Goal: Find specific page/section: Find specific page/section

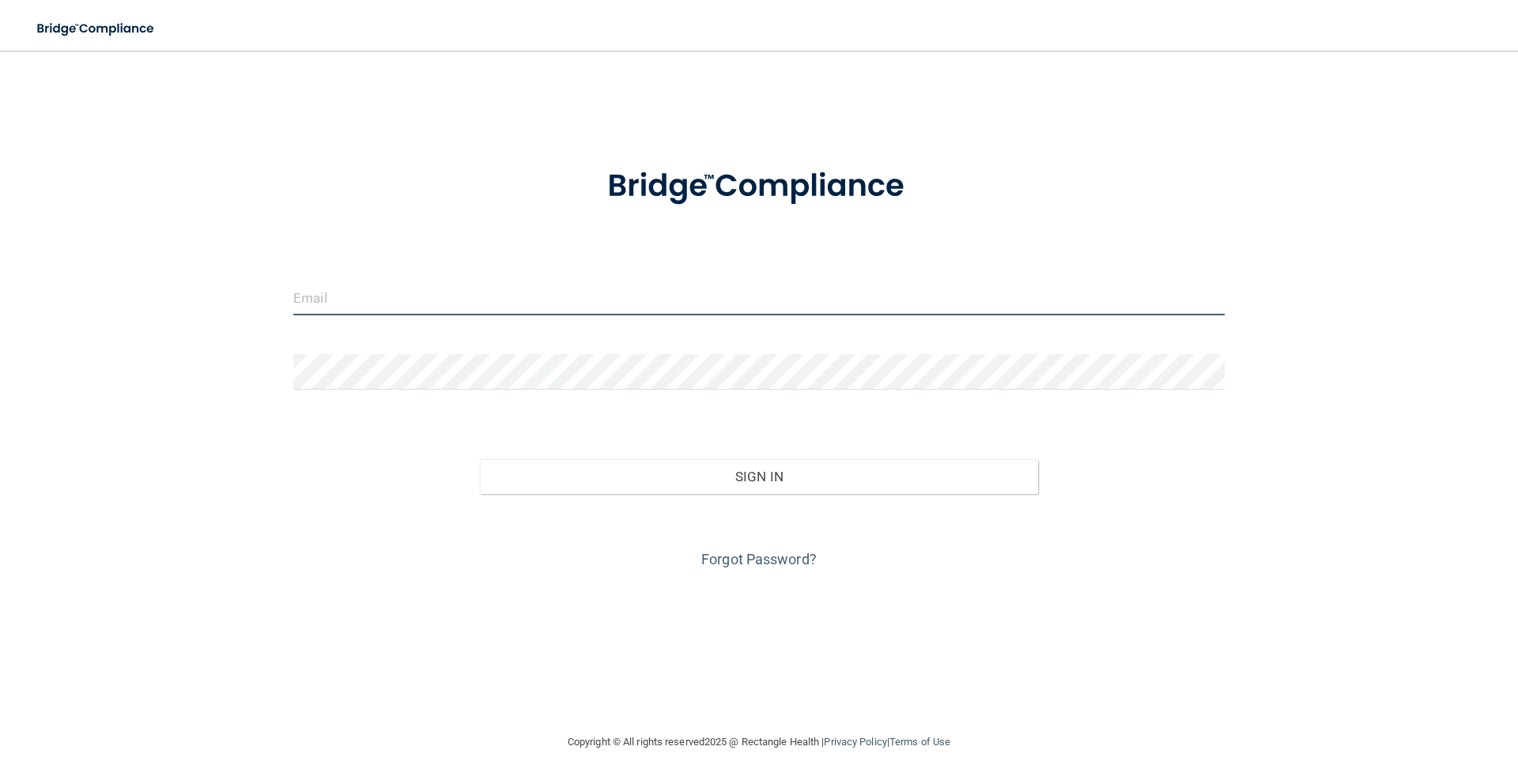
click at [498, 312] on input "email" at bounding box center [759, 297] width 932 height 35
paste input "[EMAIL_ADDRESS][DOMAIN_NAME]"
type input "[EMAIL_ADDRESS][DOMAIN_NAME]"
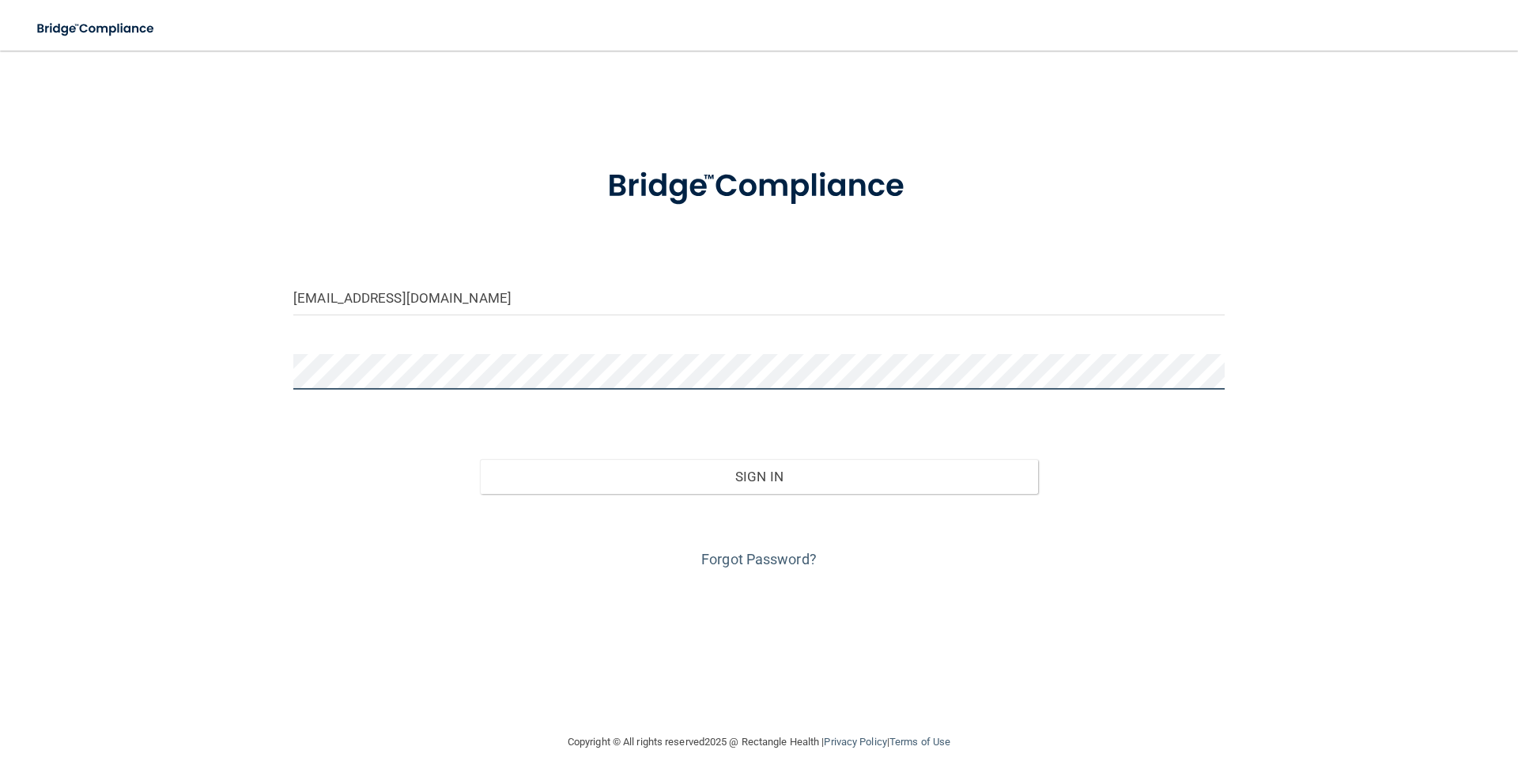
click at [480, 460] on button "Sign In" at bounding box center [759, 477] width 559 height 34
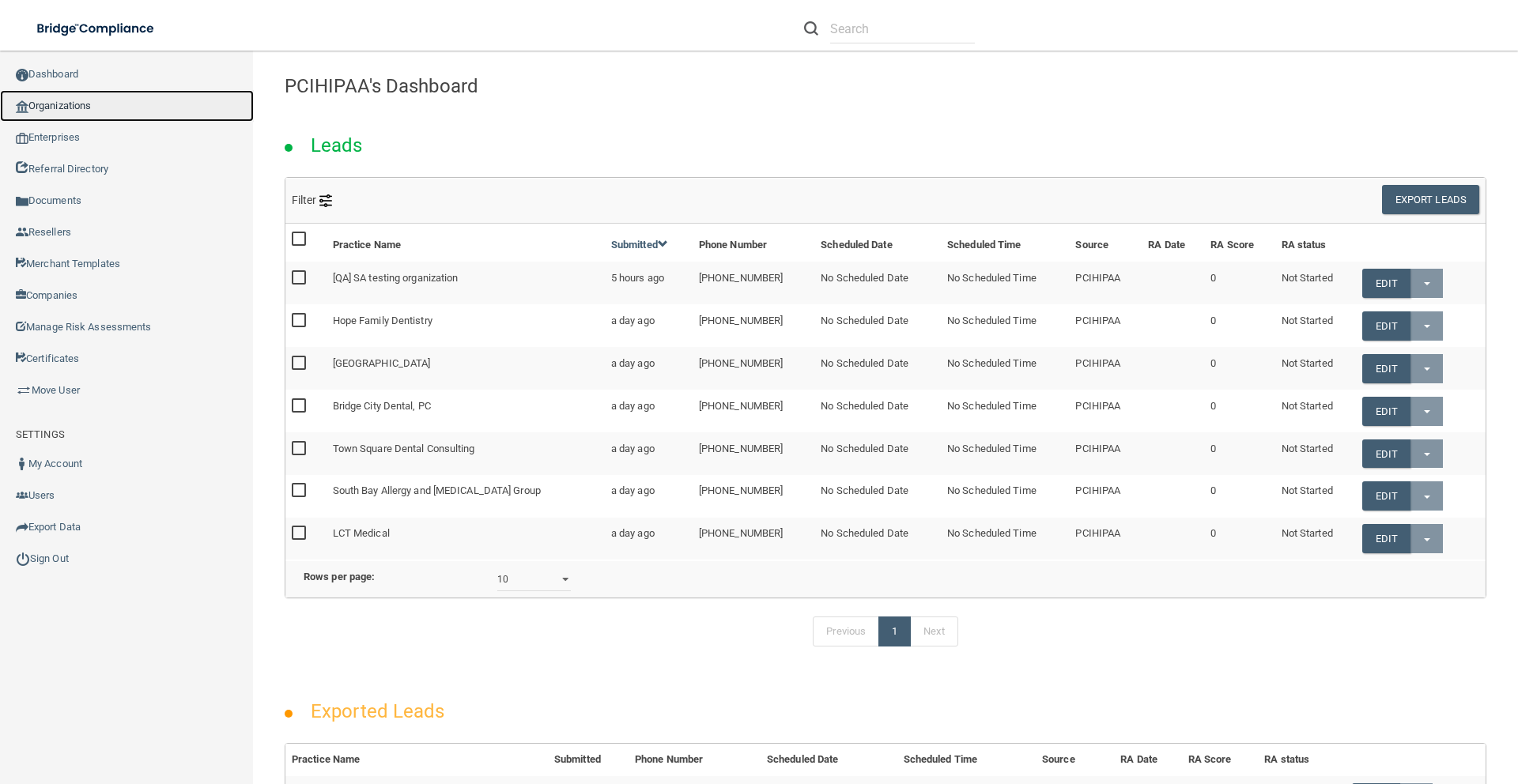
click at [118, 109] on link "Organizations" at bounding box center [127, 105] width 254 height 32
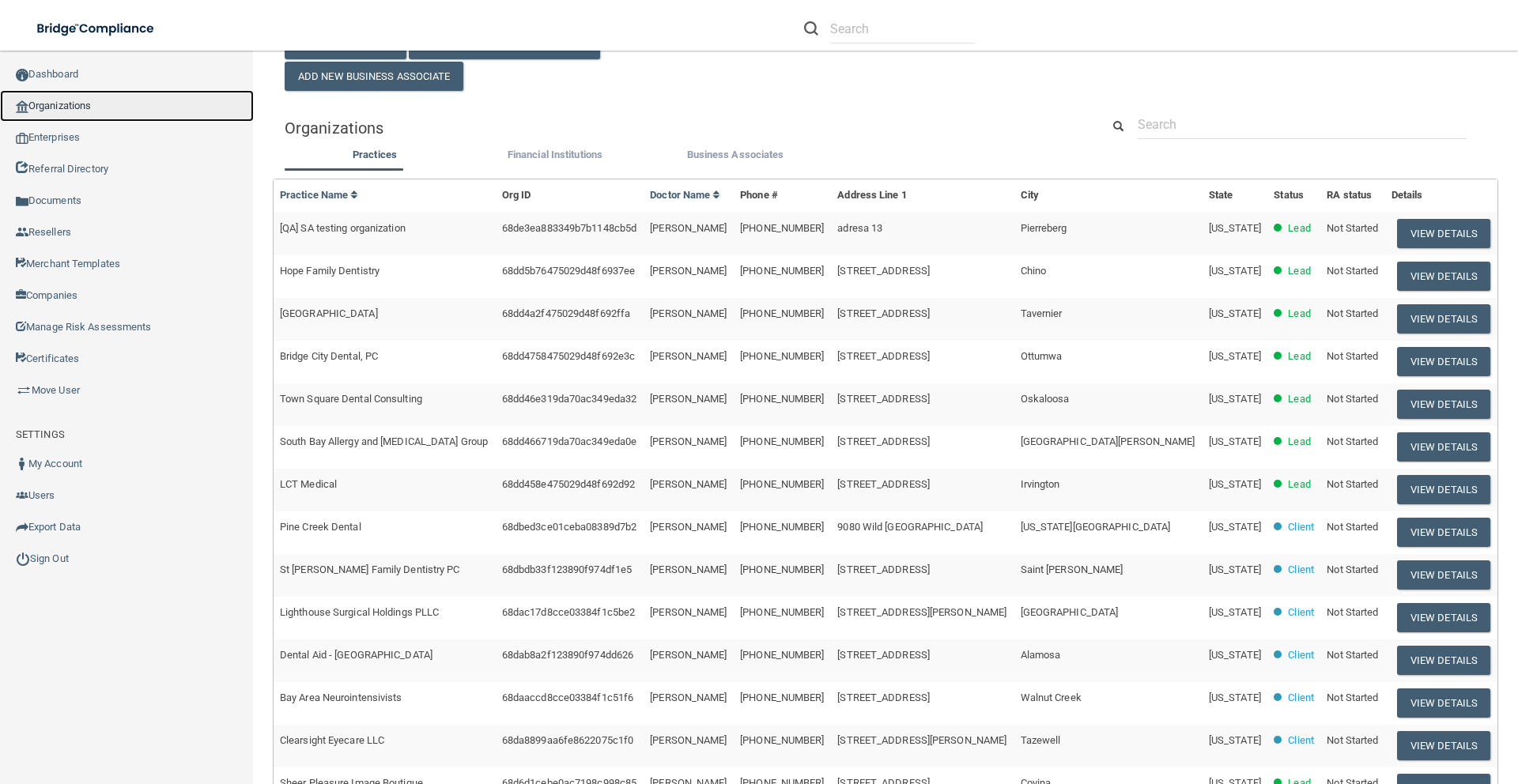
scroll to position [104, 0]
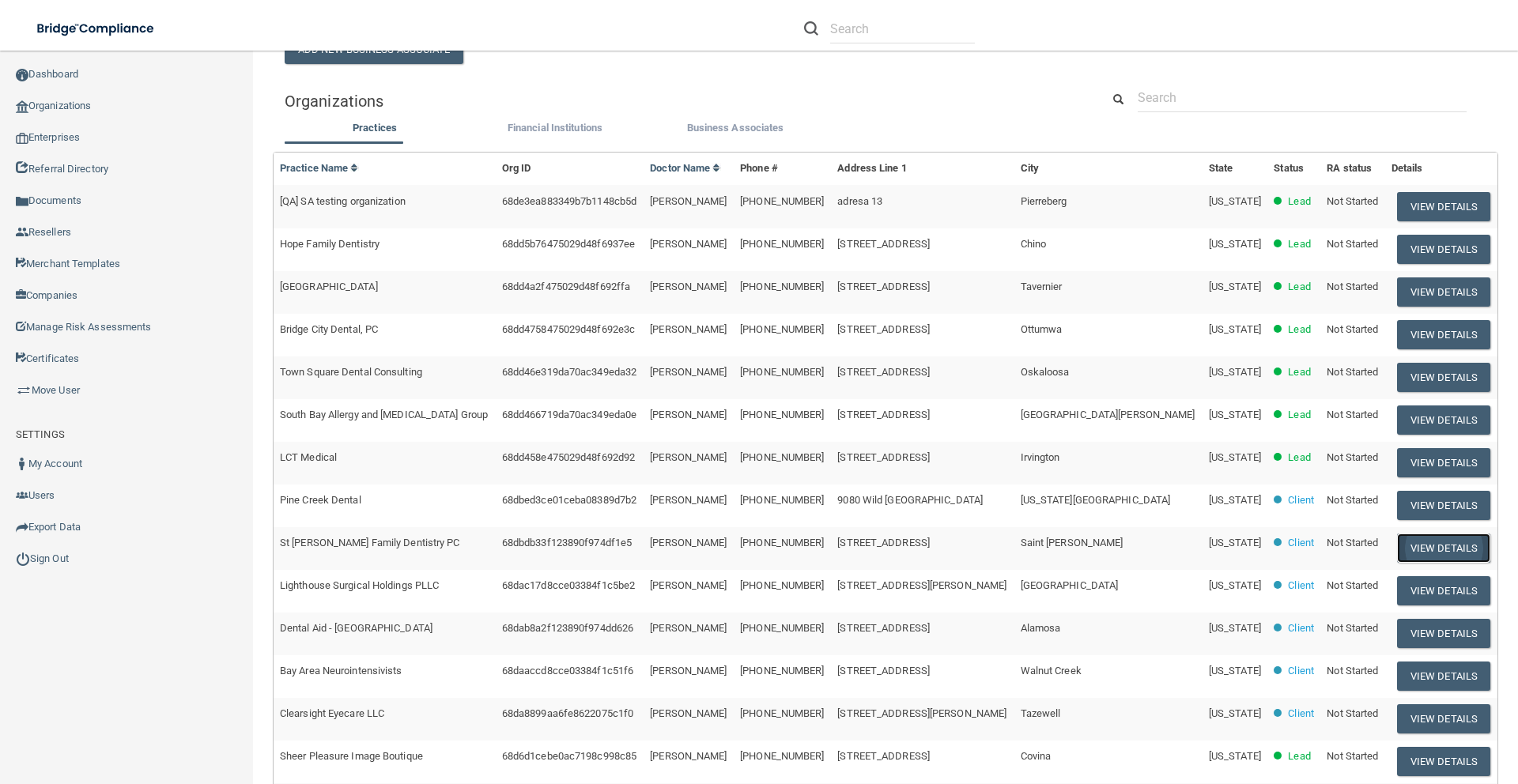
click at [1397, 542] on button "View Details" at bounding box center [1444, 549] width 93 height 29
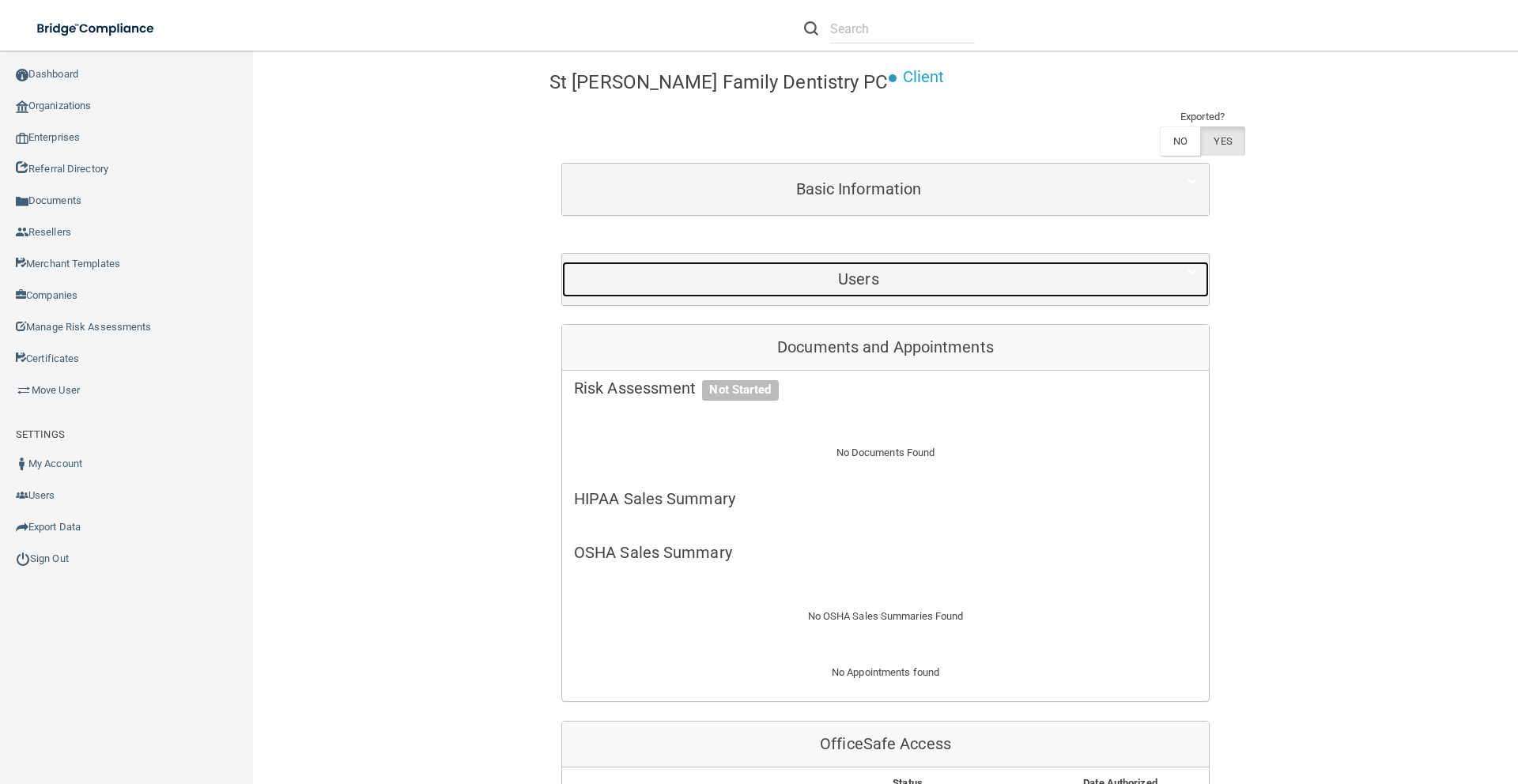
click at [853, 270] on h5 "Users" at bounding box center [858, 279] width 569 height 17
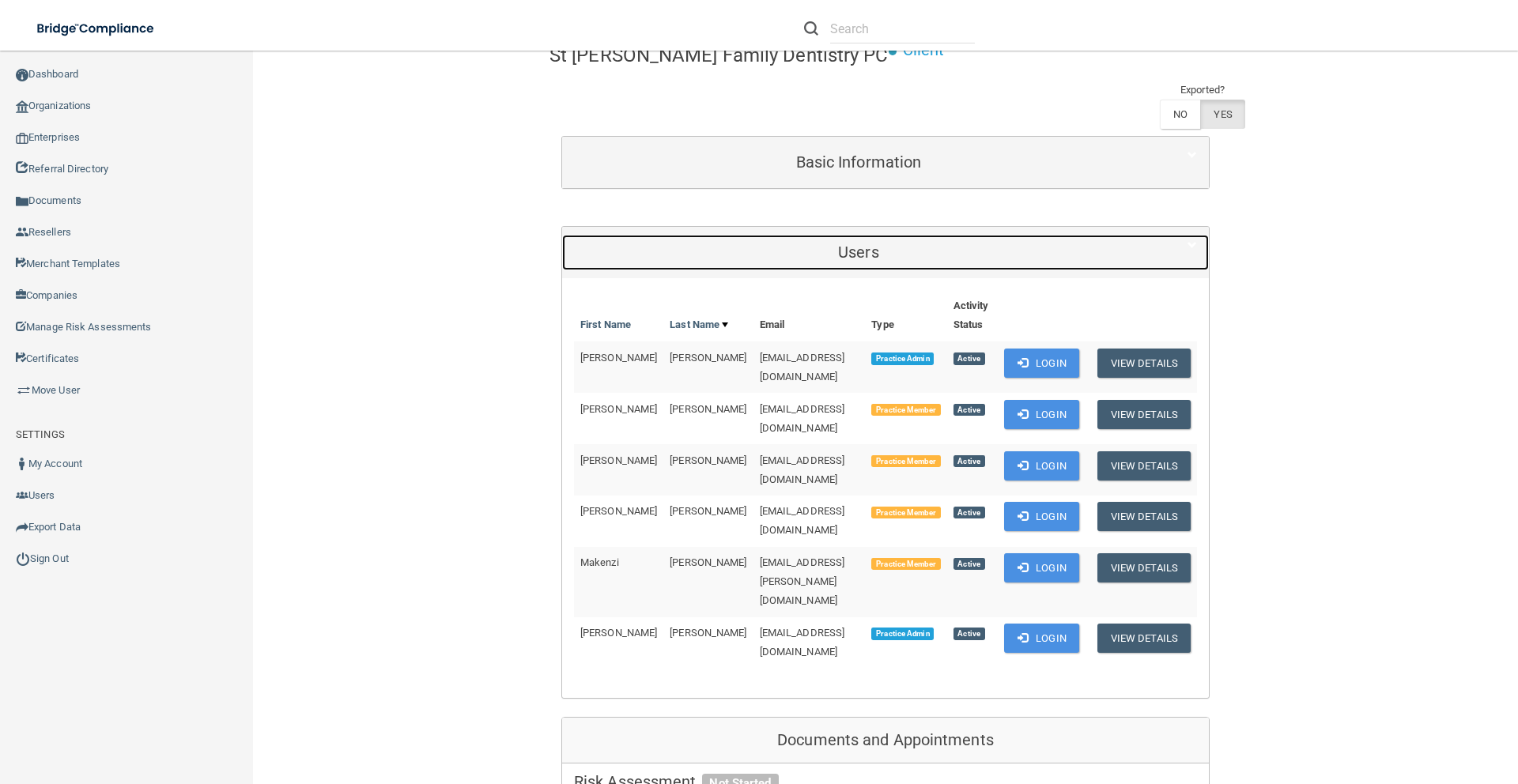
scroll to position [132, 0]
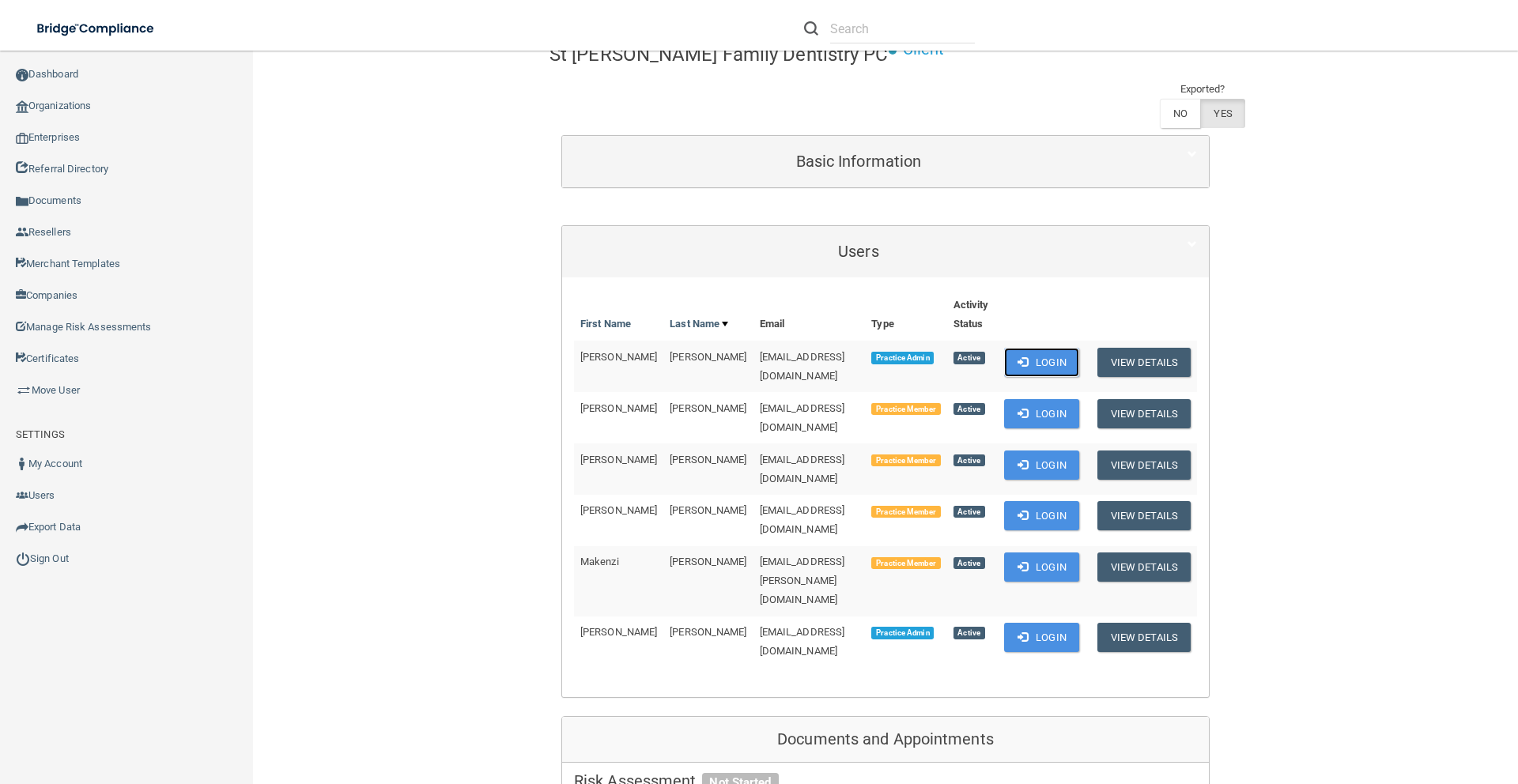
click at [1052, 348] on button "Login" at bounding box center [1041, 362] width 75 height 29
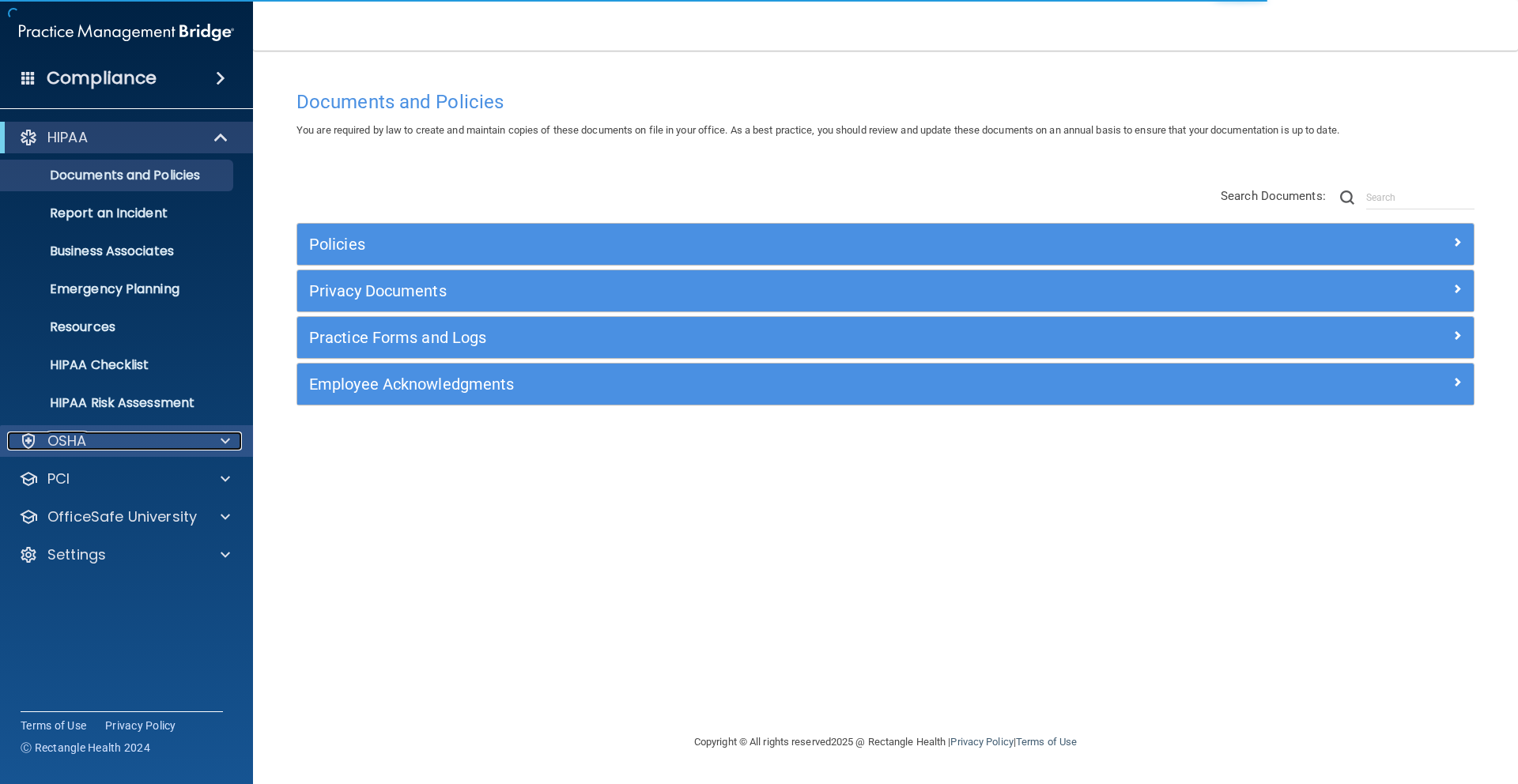
click at [169, 448] on div "OSHA" at bounding box center [104, 441] width 196 height 19
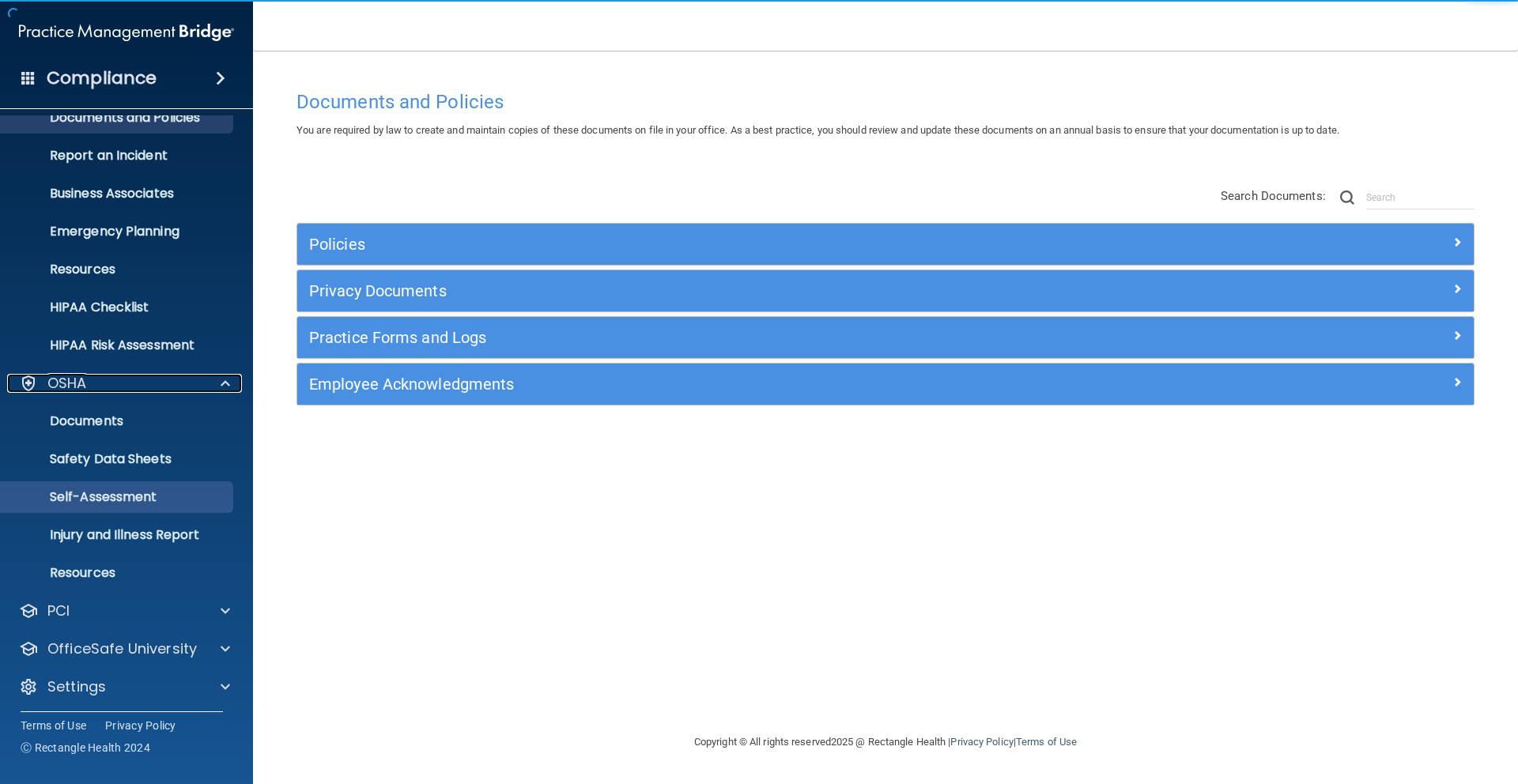
scroll to position [61, 0]
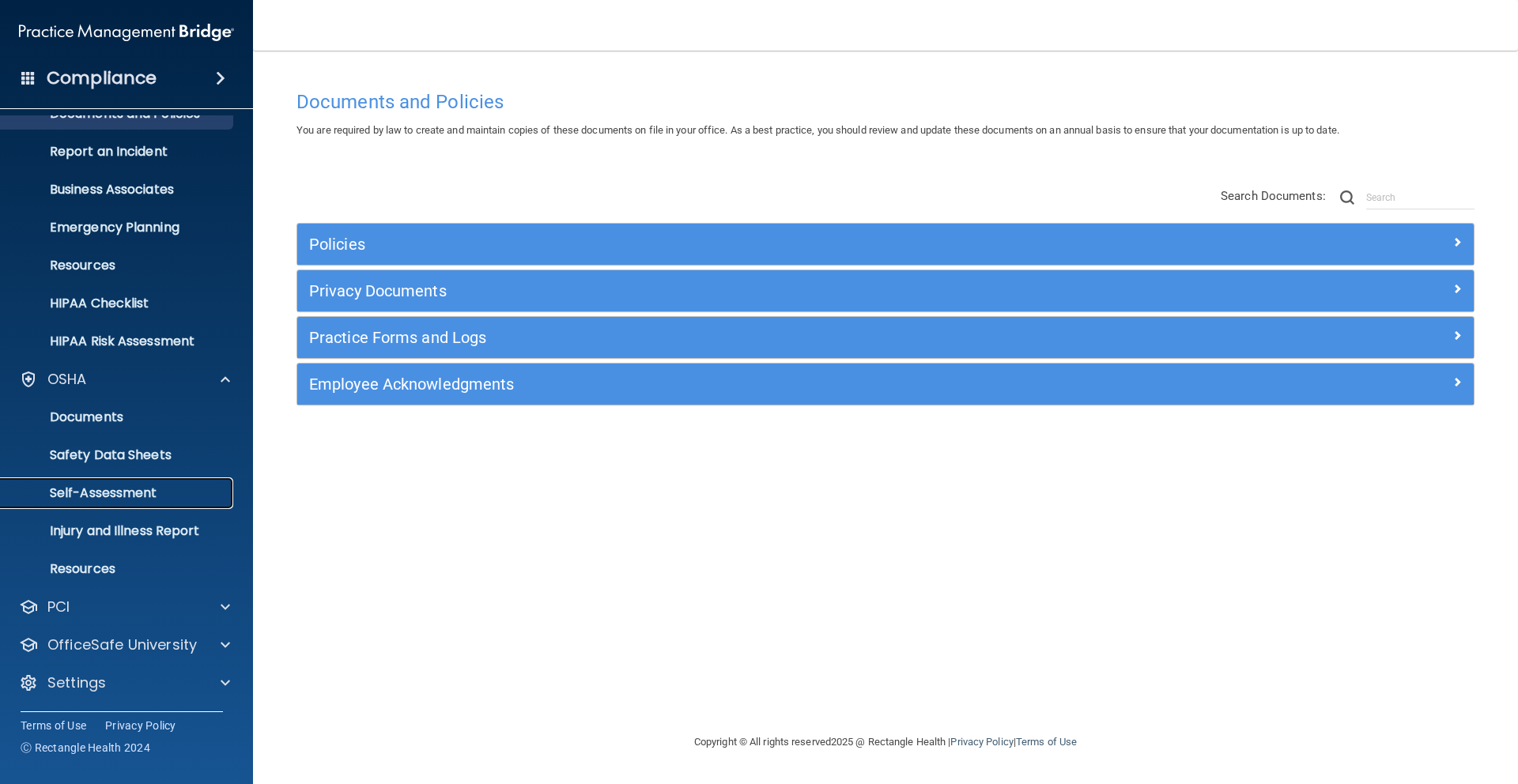
click at [103, 490] on p "Self-Assessment" at bounding box center [118, 493] width 216 height 16
